Goal: Transaction & Acquisition: Purchase product/service

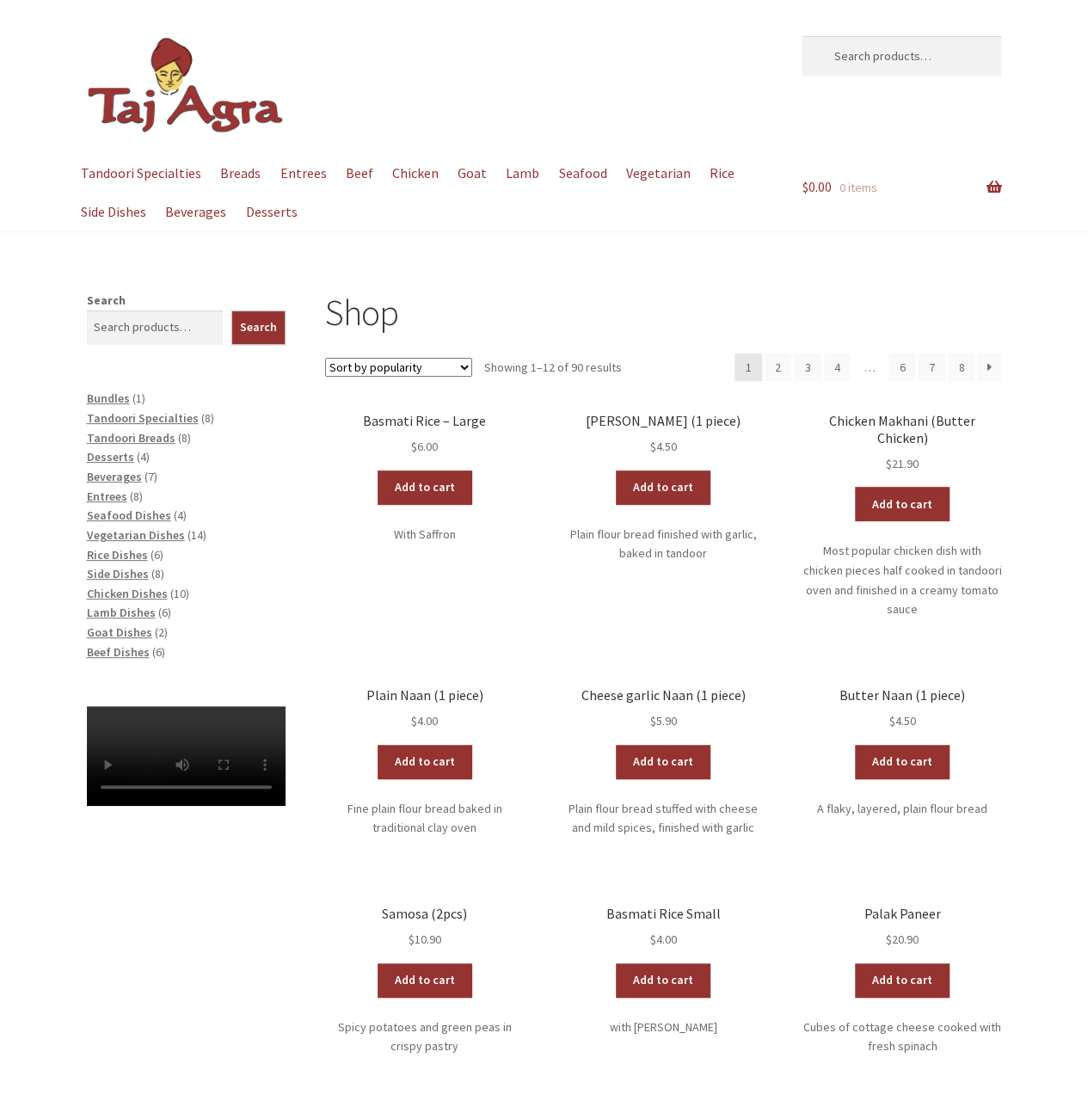
click at [454, 365] on select "Sort by popularity Sort by average rating Sort by latest Sort by price: low to …" at bounding box center [398, 367] width 147 height 19
click at [476, 316] on h1 "Shop" at bounding box center [663, 313] width 676 height 44
click at [96, 401] on span "Bundles" at bounding box center [108, 398] width 43 height 15
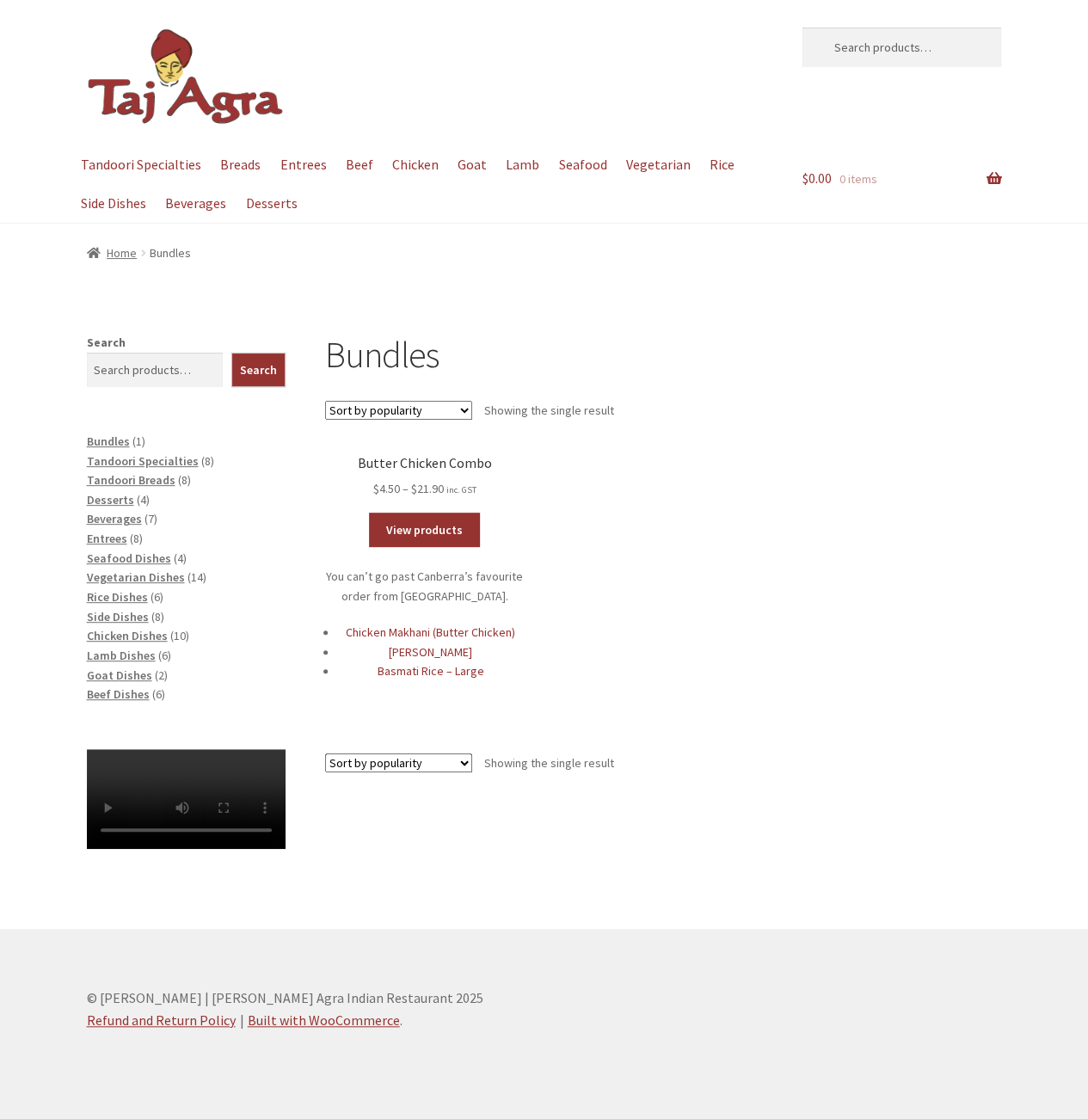
scroll to position [74, 0]
click at [132, 628] on span "Chicken Dishes" at bounding box center [127, 635] width 81 height 15
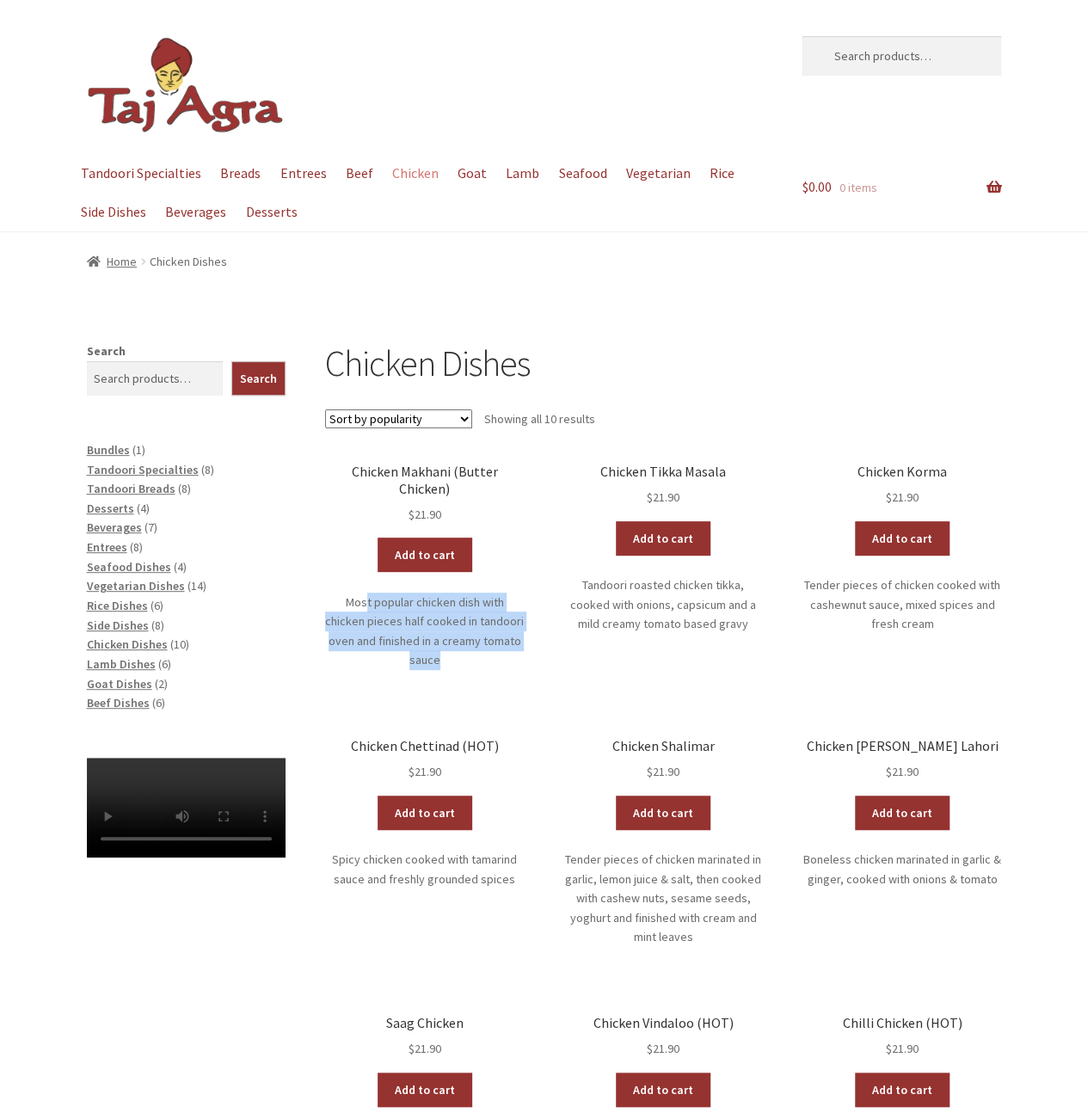
drag, startPoint x: 344, startPoint y: 577, endPoint x: 528, endPoint y: 632, distance: 192.2
click at [528, 632] on ul "Chicken Makhani (Butter Chicken) $ 21.90 Add to cart Most popular chicken dish …" at bounding box center [663, 968] width 676 height 1008
click at [509, 631] on p "Most popular chicken dish with chicken pieces half cooked in tandoori oven and …" at bounding box center [424, 632] width 199 height 78
drag, startPoint x: 509, startPoint y: 627, endPoint x: 335, endPoint y: 580, distance: 181.0
click at [335, 593] on p "Most popular chicken dish with chicken pieces half cooked in tandoori oven and …" at bounding box center [424, 632] width 199 height 78
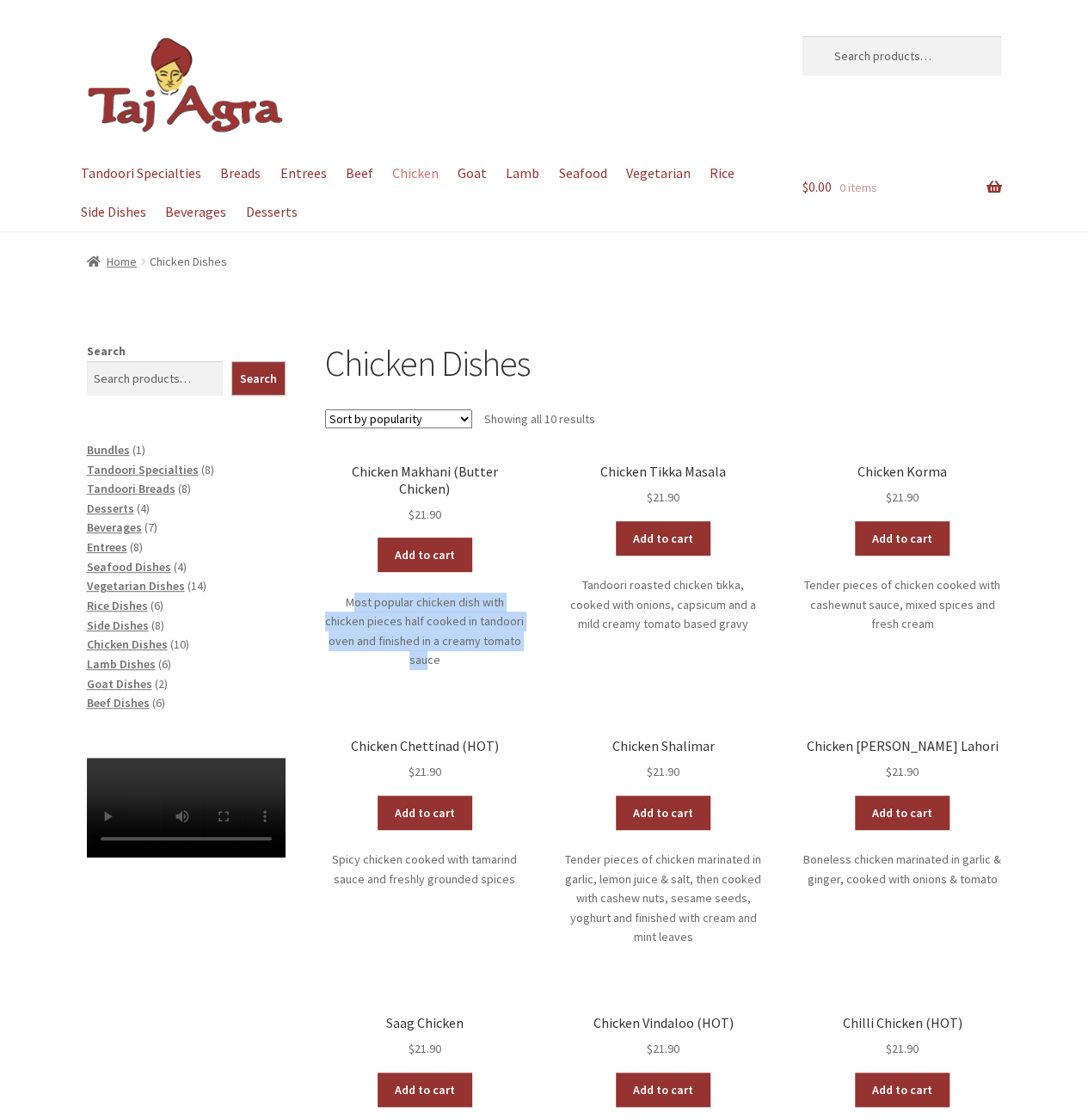
click at [335, 593] on p "Most popular chicken dish with chicken pieces half cooked in tandoori oven and …" at bounding box center [424, 632] width 199 height 78
drag, startPoint x: 337, startPoint y: 618, endPoint x: 521, endPoint y: 616, distance: 183.3
click at [521, 616] on p "Most popular chicken dish with chicken pieces half cooked in tandoori oven and …" at bounding box center [424, 632] width 199 height 78
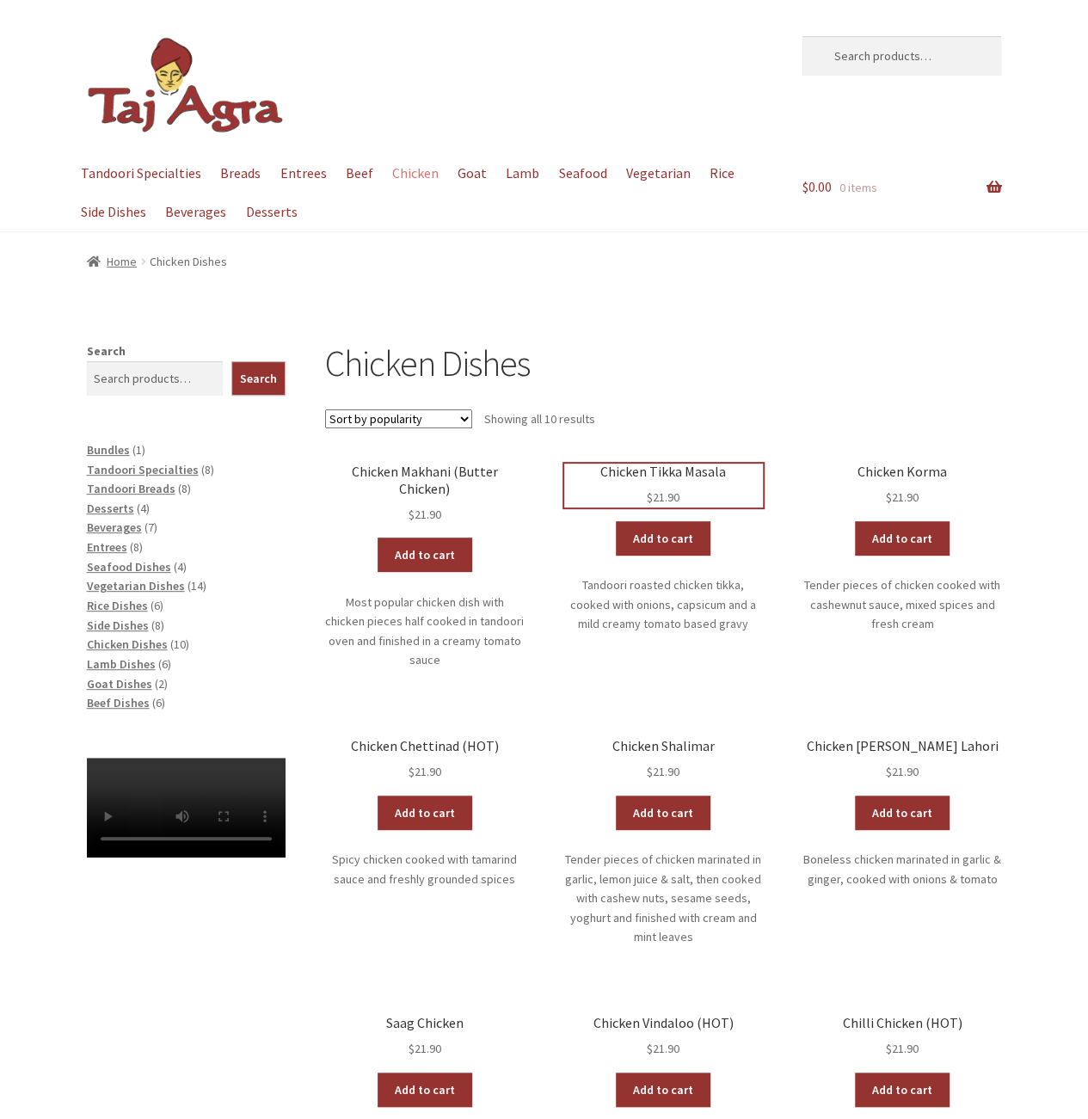
click at [617, 468] on h2 "Chicken Tikka Masala" at bounding box center [663, 472] width 199 height 16
click at [427, 466] on h2 "Chicken Makhani (Butter Chicken)" at bounding box center [424, 481] width 199 height 34
